Goal: Check status

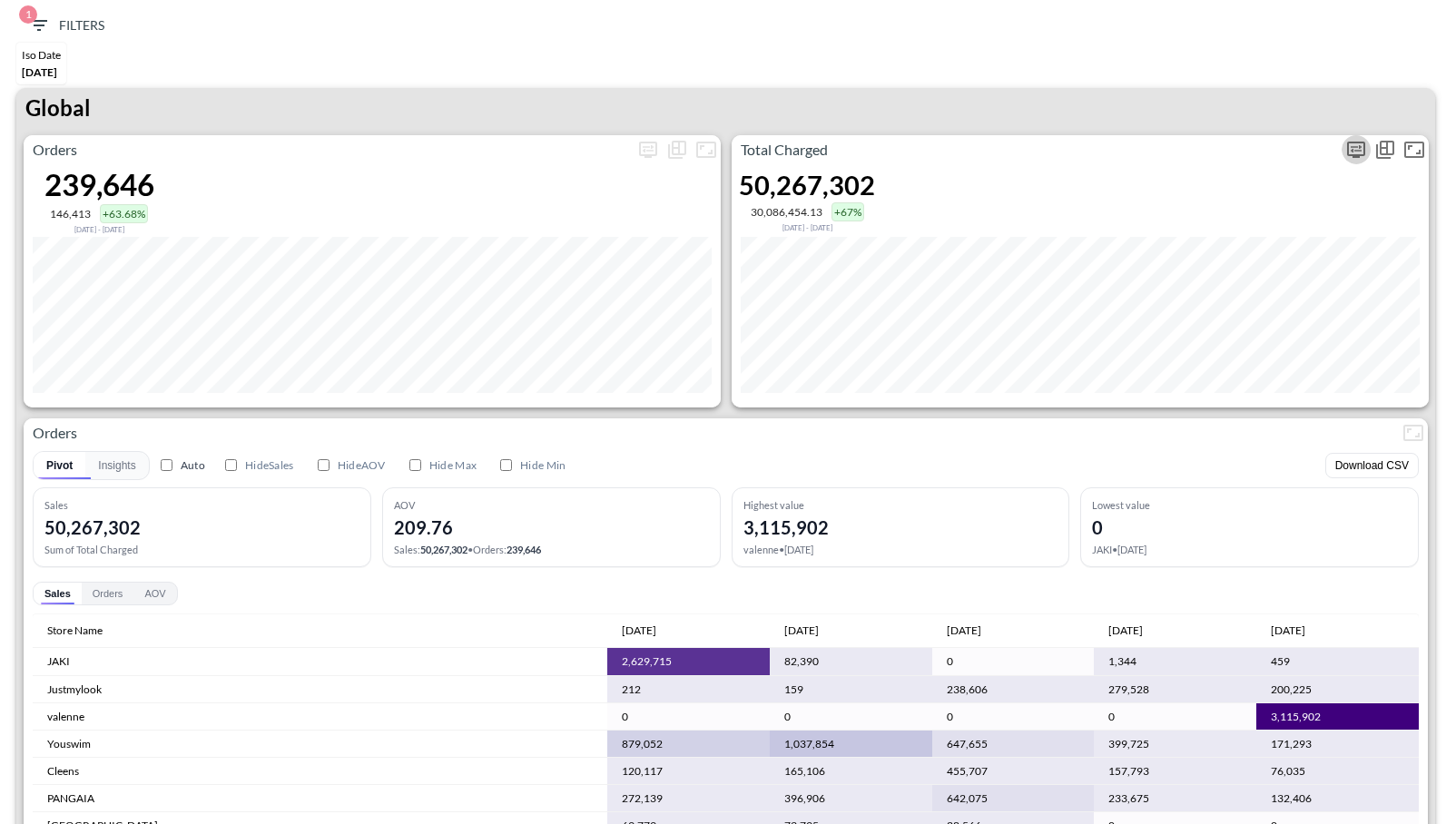
click at [1360, 150] on icon "more" at bounding box center [1355, 149] width 21 height 21
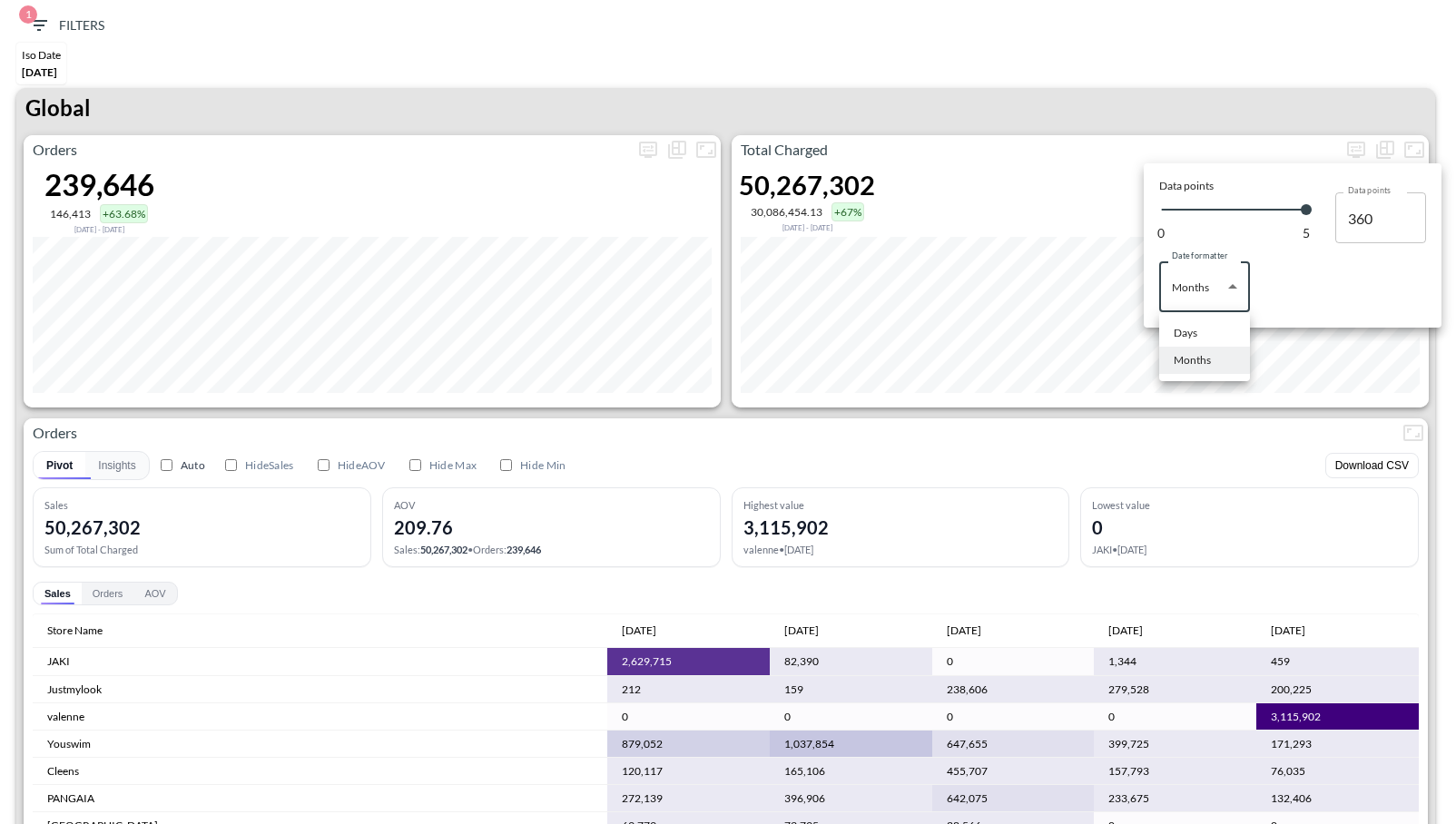
click at [1214, 289] on body "BI.P.EYE, Interactive Analytics Dashboards 1 Filters Iso Date [DATE] Global Ord…" at bounding box center [728, 412] width 1456 height 824
click at [1216, 332] on li "Days" at bounding box center [1204, 333] width 91 height 27
type input "Days"
type input "149"
click at [1196, 109] on div at bounding box center [728, 412] width 1456 height 824
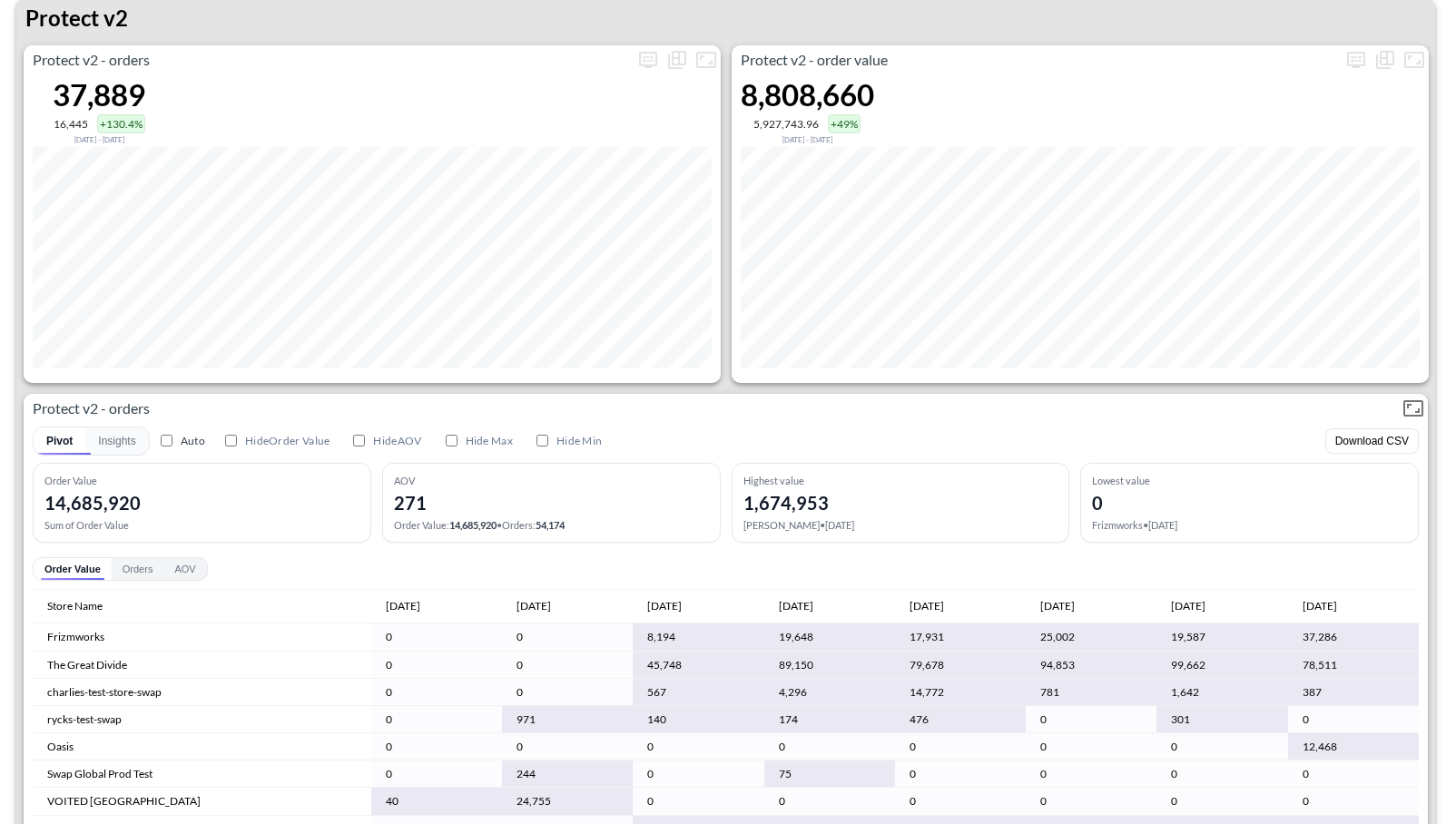
scroll to position [3469, 0]
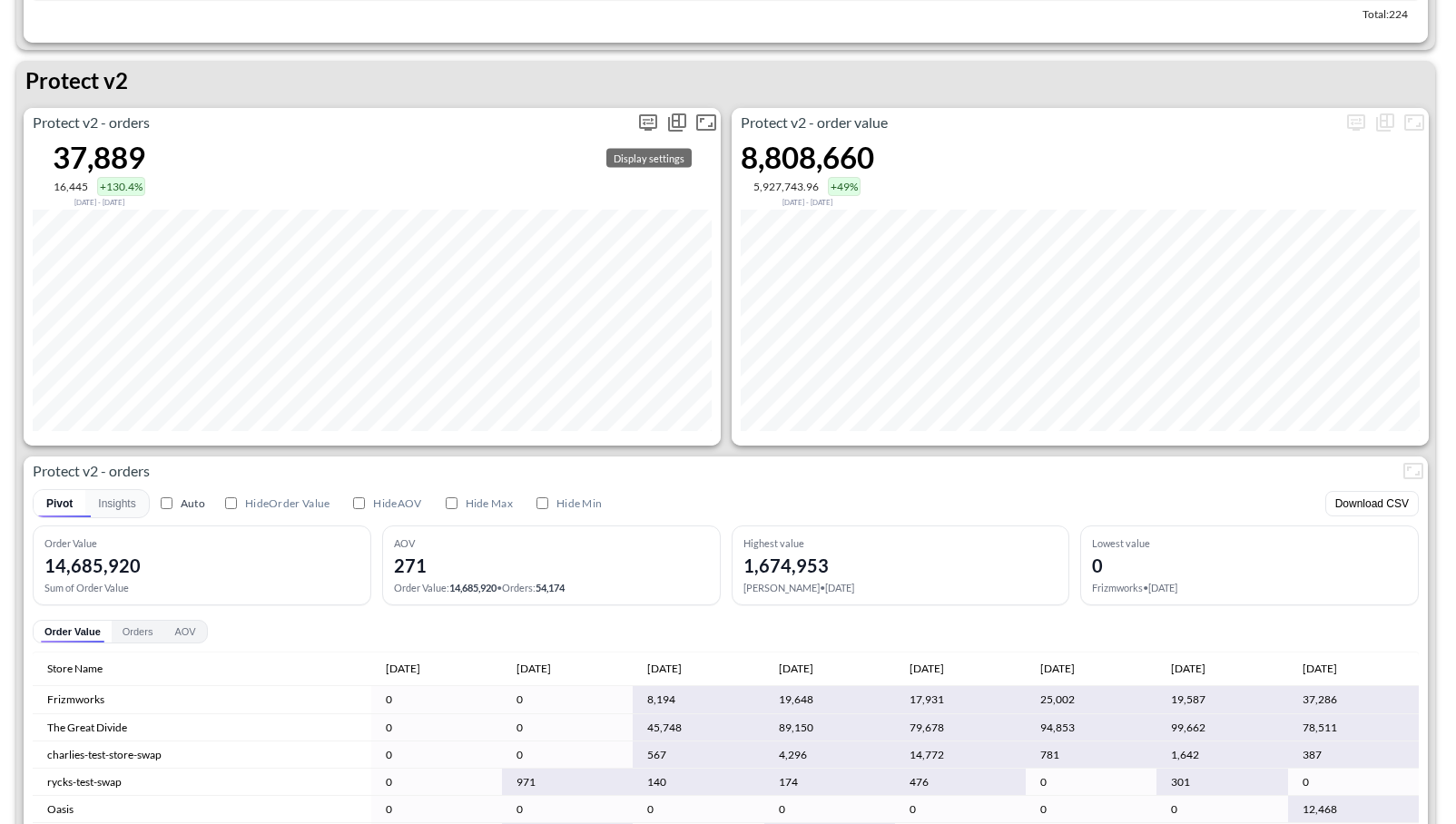
click at [640, 108] on span "Display settings" at bounding box center [648, 123] width 29 height 29
click at [645, 130] on icon "more" at bounding box center [648, 122] width 21 height 21
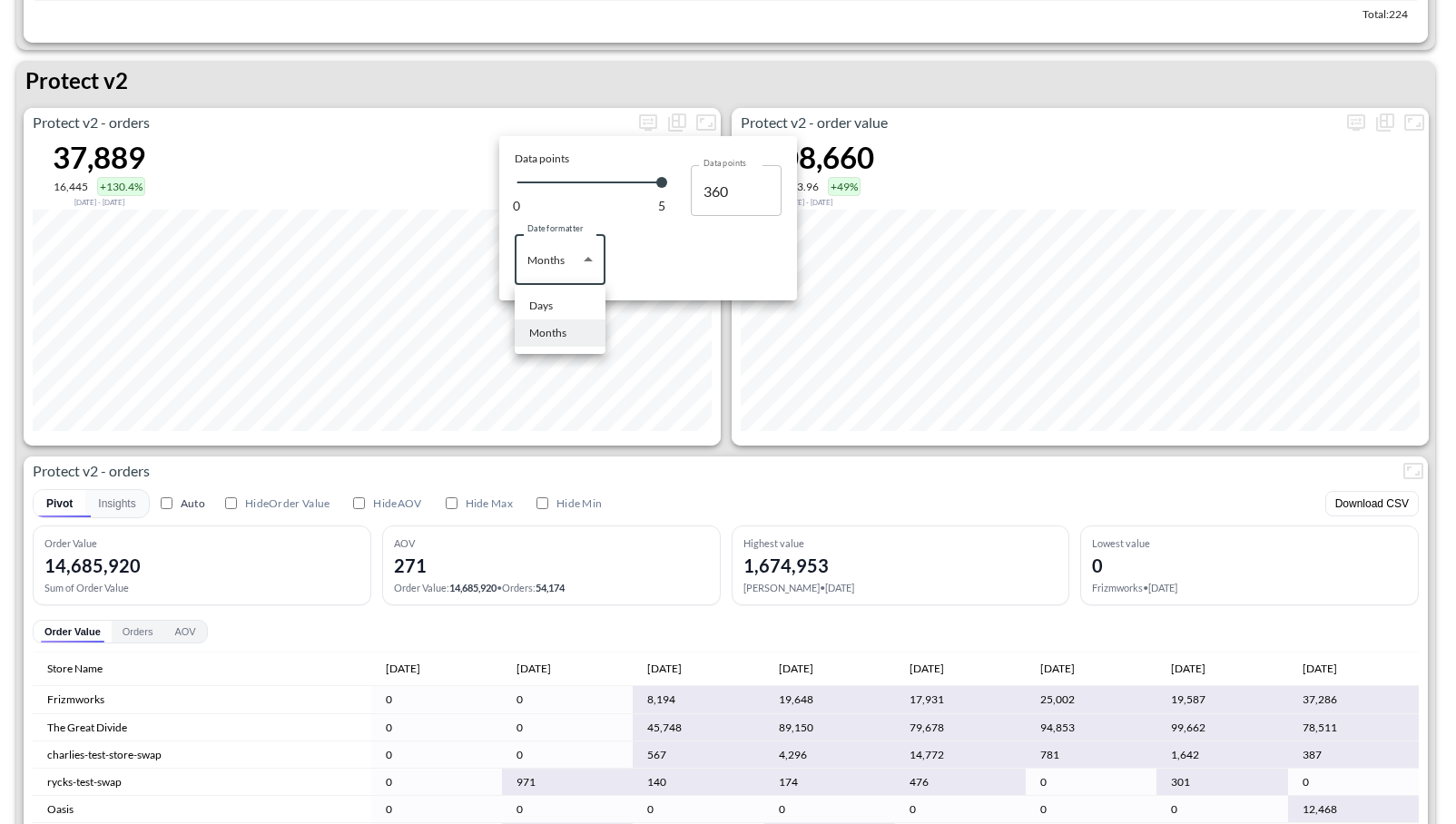
click at [583, 256] on body "BI.P.EYE, Interactive Analytics Dashboards 1 Filters Iso Date [DATE] Global Ord…" at bounding box center [728, 412] width 1456 height 824
click at [551, 303] on div "Days" at bounding box center [540, 305] width 23 height 16
type input "Days"
type input "149"
click at [927, 107] on div at bounding box center [728, 412] width 1456 height 824
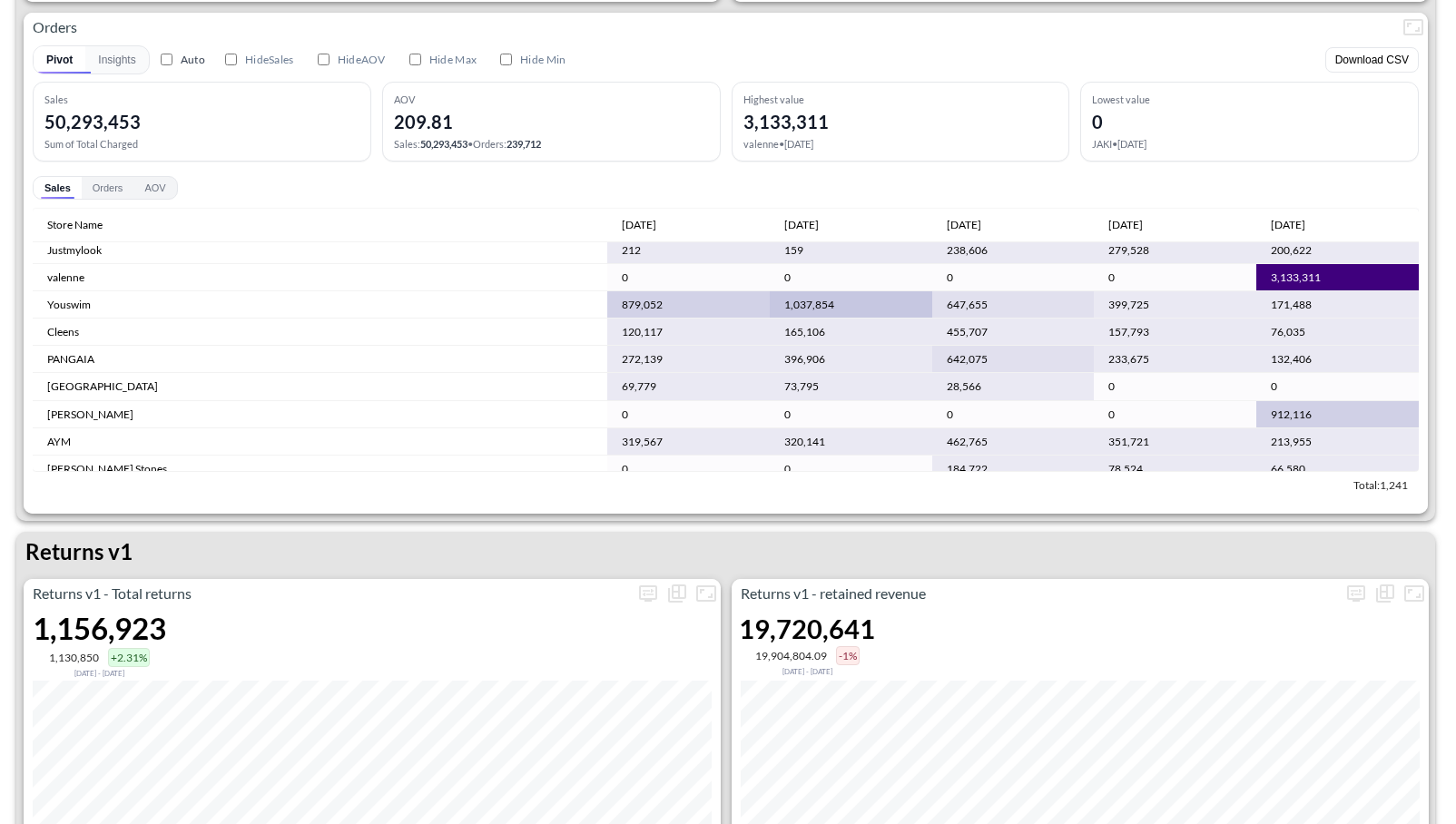
scroll to position [42, 0]
